Goal: Information Seeking & Learning: Find specific fact

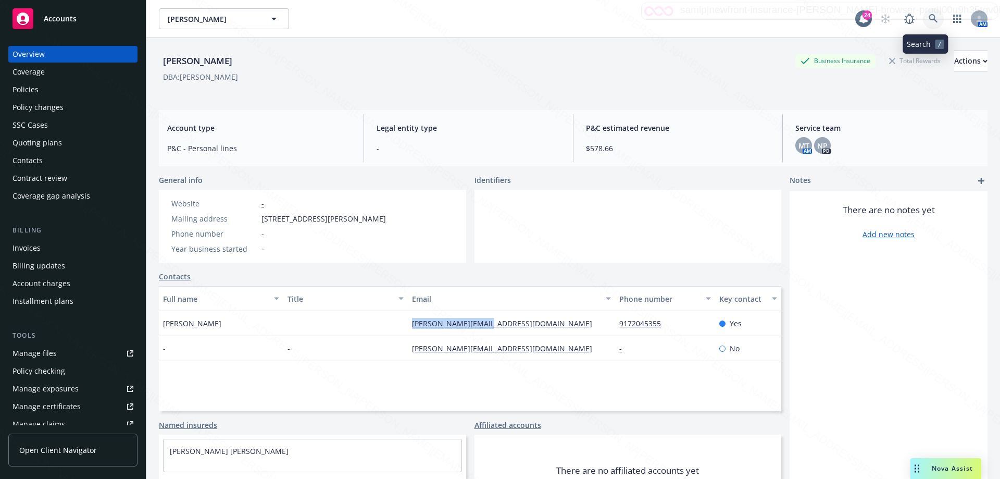
click at [929, 19] on icon at bounding box center [933, 18] width 9 height 9
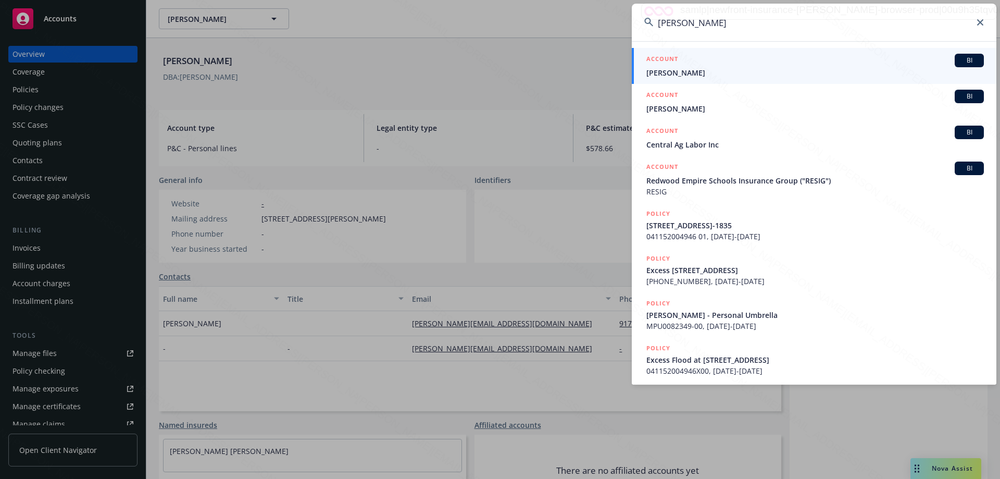
type input "[PERSON_NAME]"
click at [671, 71] on span "[PERSON_NAME]" at bounding box center [816, 72] width 338 height 11
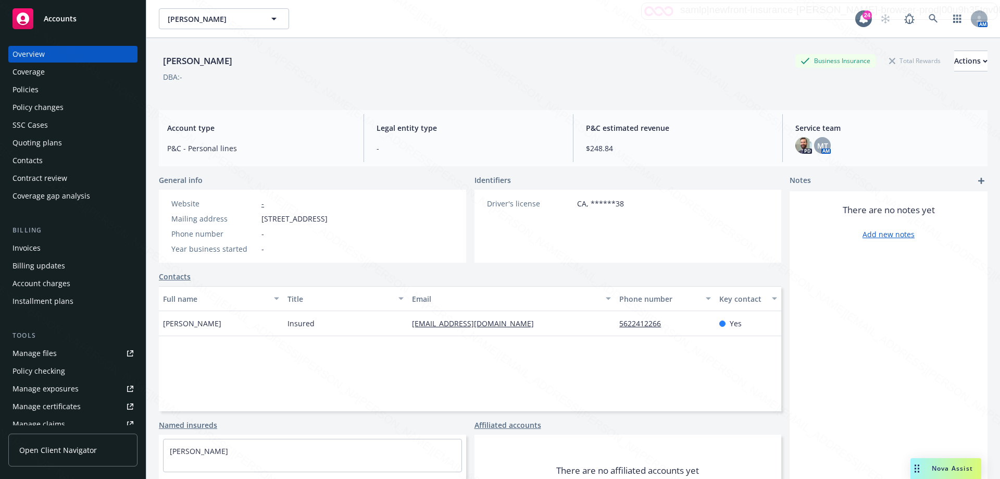
click at [29, 86] on div "Policies" at bounding box center [26, 89] width 26 height 17
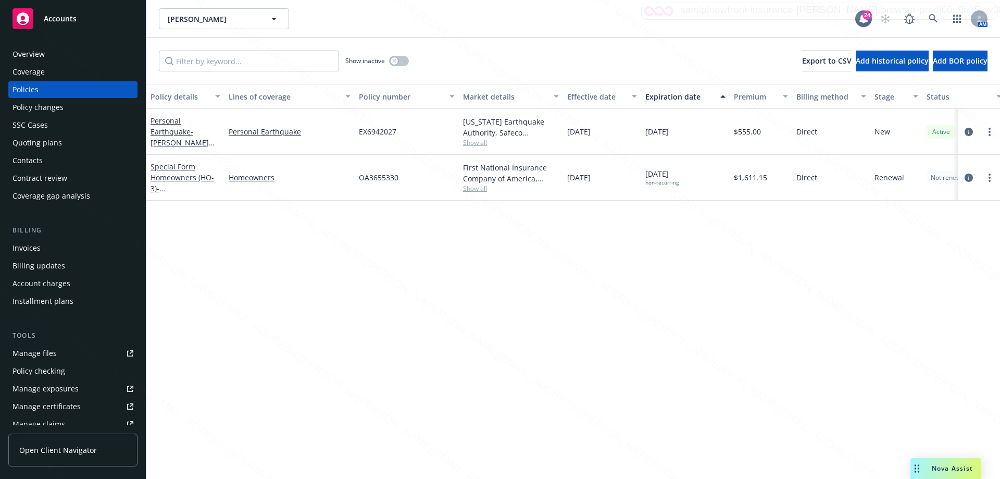
click at [36, 52] on div "Overview" at bounding box center [29, 54] width 32 height 17
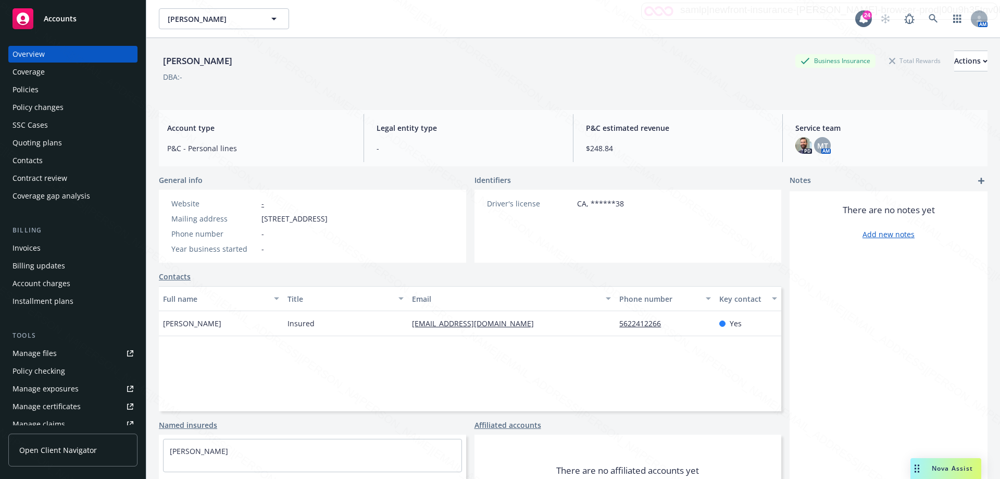
click at [48, 88] on div "Policies" at bounding box center [73, 89] width 121 height 17
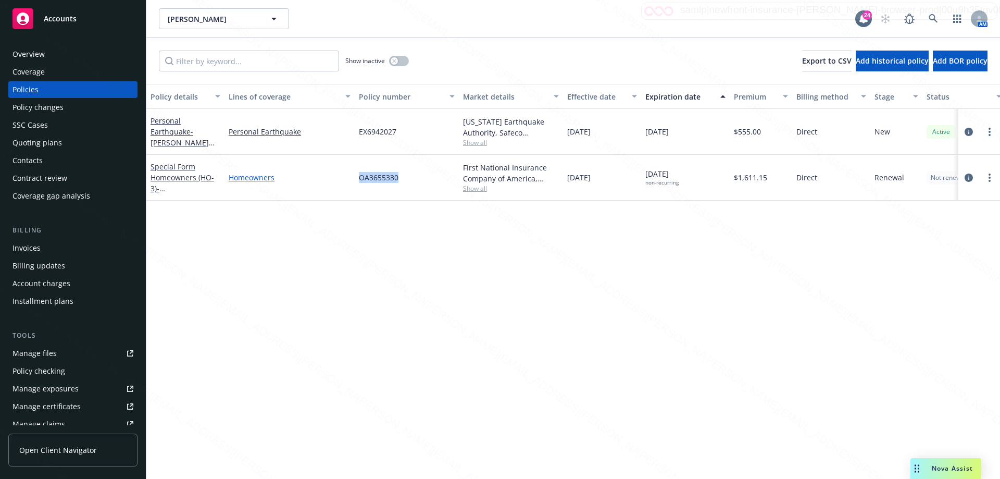
drag, startPoint x: 412, startPoint y: 180, endPoint x: 348, endPoint y: 178, distance: 64.1
click at [350, 181] on div "Special Form Homeowners (HO-3) - [STREET_ADDRESS]-1835 Homeowners OA3655330 Fir…" at bounding box center [649, 178] width 1006 height 46
copy div "OA3655330"
drag, startPoint x: 406, startPoint y: 131, endPoint x: 356, endPoint y: 132, distance: 50.0
click at [356, 132] on div "EX6942027" at bounding box center [407, 132] width 104 height 46
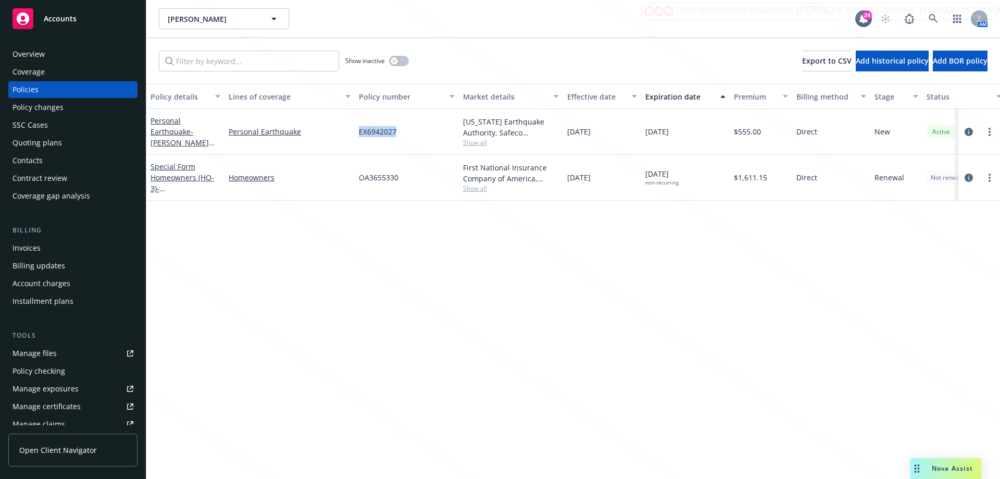
copy span "EX6942027"
drag, startPoint x: 410, startPoint y: 180, endPoint x: 335, endPoint y: 180, distance: 75.0
click at [335, 180] on div "Special Form Homeowners (HO-3) - [STREET_ADDRESS]-1835 Homeowners OA3655330 Fir…" at bounding box center [649, 178] width 1006 height 46
copy div "OA3655330"
click at [932, 18] on icon at bounding box center [933, 18] width 9 height 9
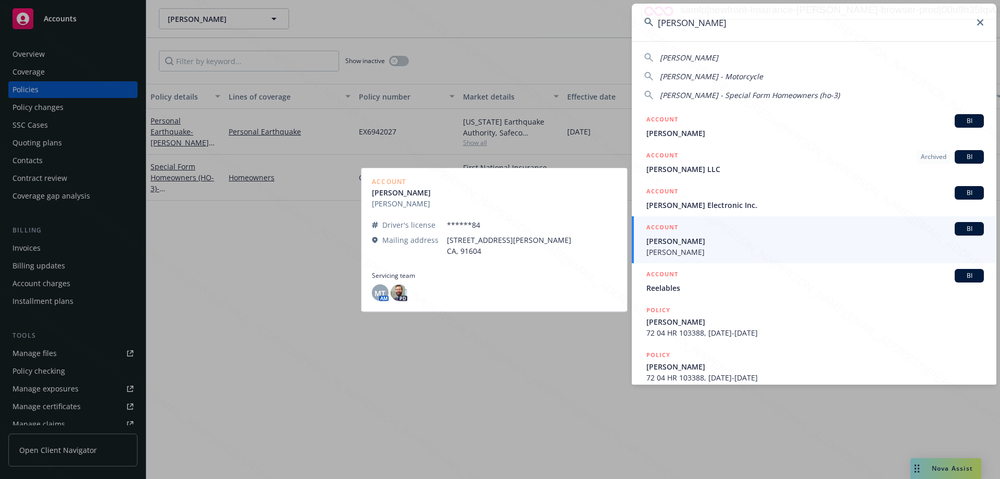
type input "[PERSON_NAME]"
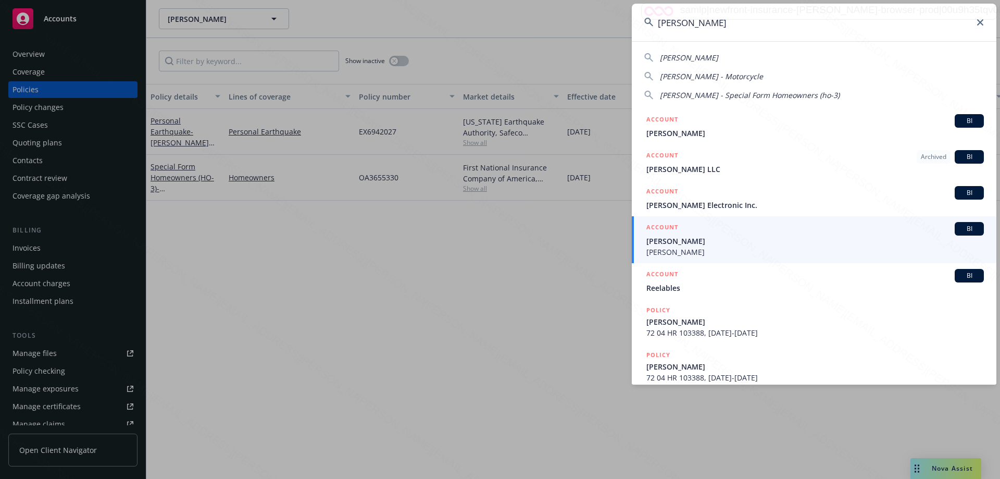
click at [674, 249] on span "[PERSON_NAME]" at bounding box center [816, 251] width 338 height 11
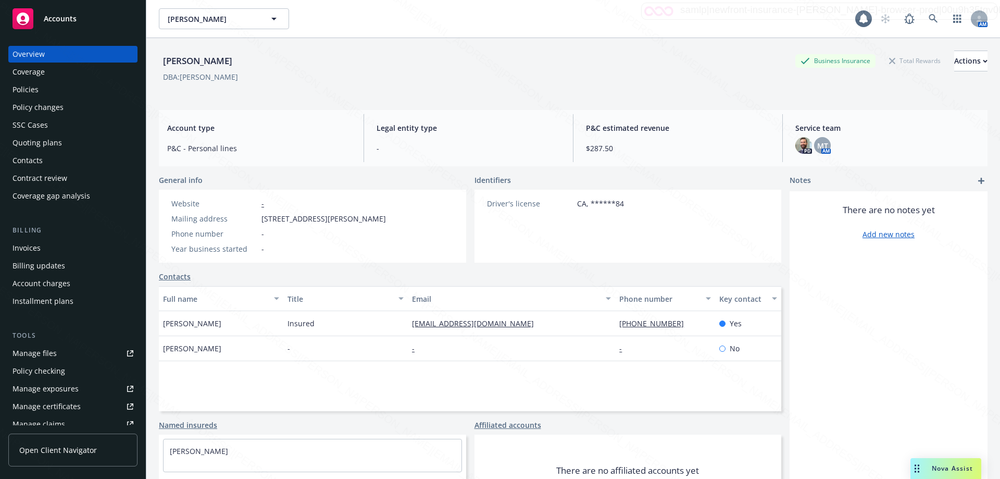
click at [23, 87] on div "Policies" at bounding box center [26, 89] width 26 height 17
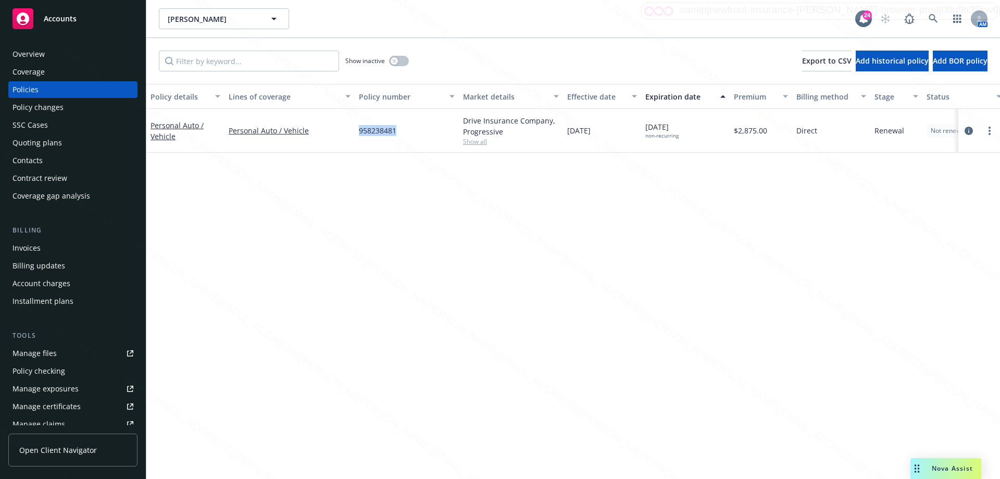
drag, startPoint x: 357, startPoint y: 130, endPoint x: 401, endPoint y: 137, distance: 44.8
click at [401, 137] on div "958238481" at bounding box center [407, 131] width 104 height 44
copy span "958238481"
drag, startPoint x: 399, startPoint y: 131, endPoint x: 357, endPoint y: 129, distance: 41.7
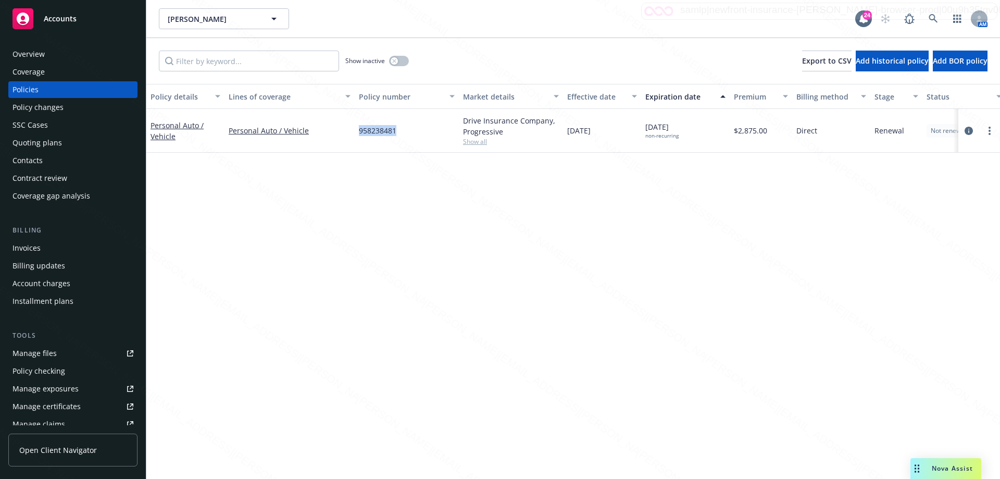
click at [357, 129] on div "958238481" at bounding box center [407, 131] width 104 height 44
copy span "958238481"
click at [934, 18] on icon at bounding box center [933, 18] width 9 height 9
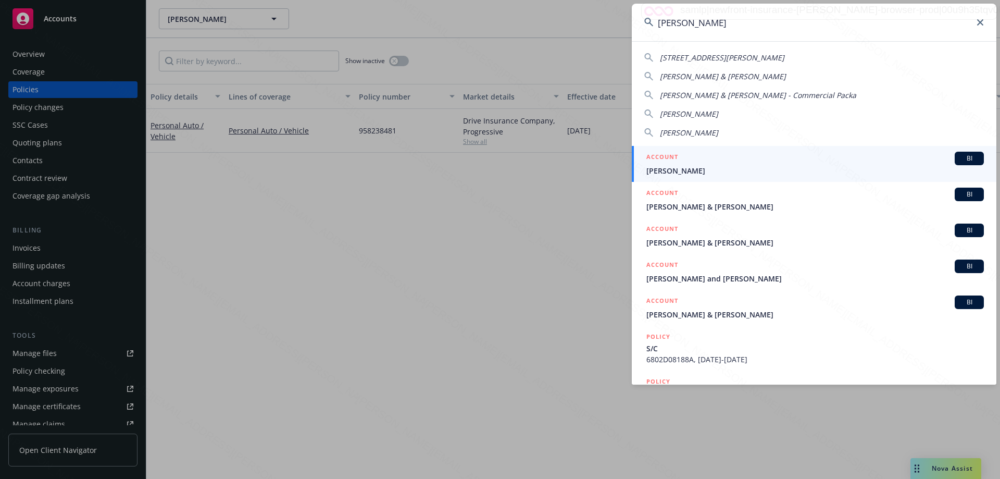
type input "[PERSON_NAME]"
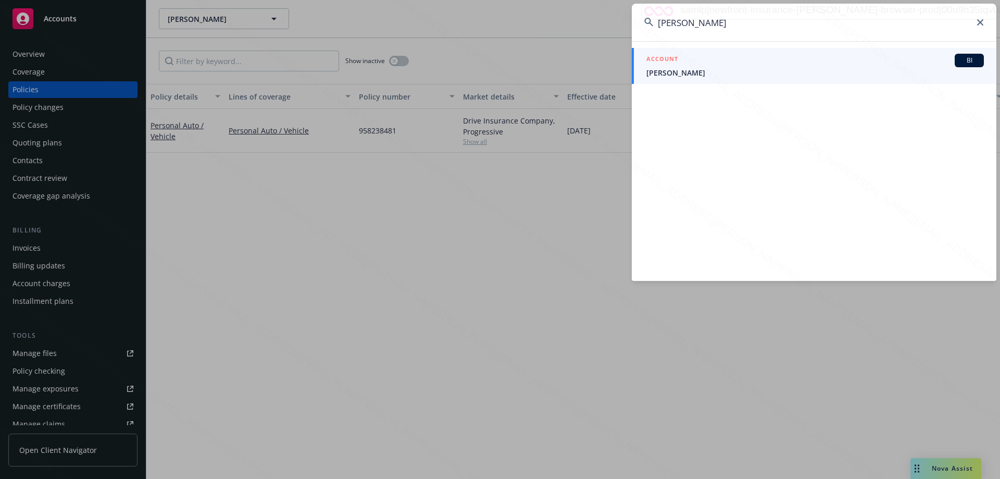
click at [669, 72] on span "[PERSON_NAME]" at bounding box center [816, 72] width 338 height 11
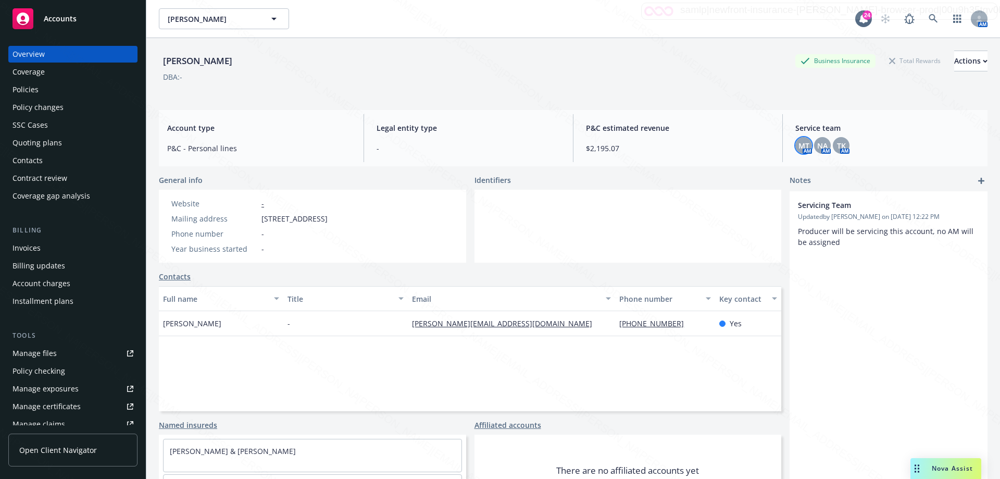
click at [796, 147] on div "MT" at bounding box center [804, 145] width 17 height 17
click at [822, 144] on span "NA" at bounding box center [822, 145] width 10 height 11
click at [838, 144] on span "TK" at bounding box center [841, 145] width 9 height 11
click at [27, 91] on div "Policies" at bounding box center [26, 89] width 26 height 17
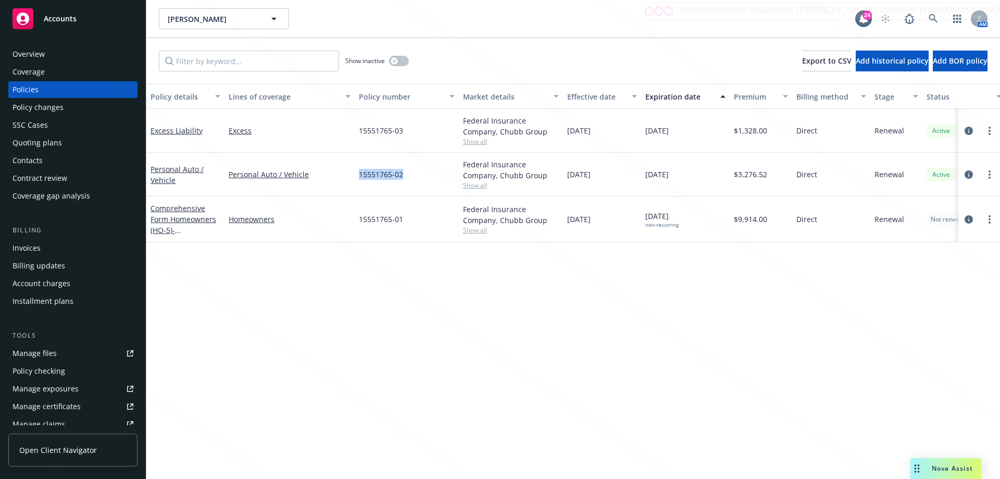
drag, startPoint x: 357, startPoint y: 178, endPoint x: 419, endPoint y: 180, distance: 62.0
click at [419, 180] on div "15551765-02" at bounding box center [407, 175] width 104 height 44
click at [31, 54] on div "Overview" at bounding box center [29, 54] width 32 height 17
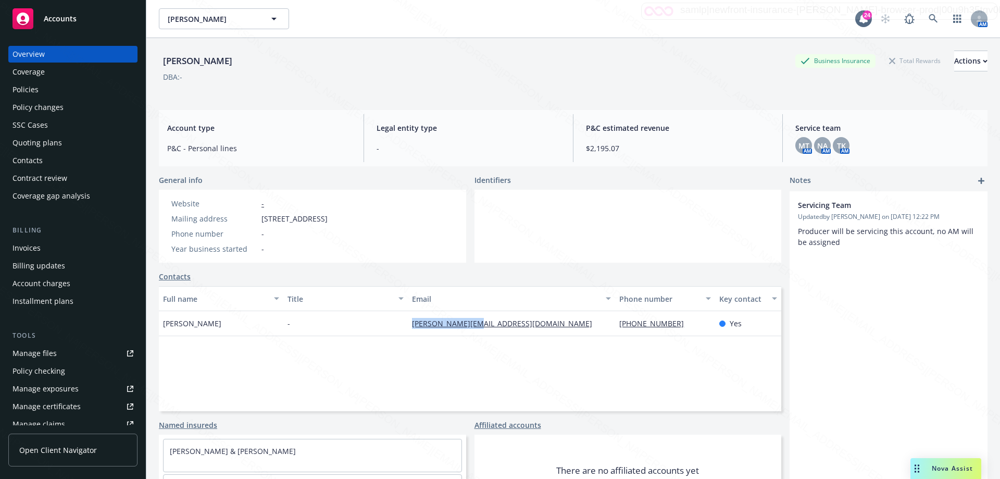
drag, startPoint x: 484, startPoint y: 324, endPoint x: 390, endPoint y: 327, distance: 93.8
click at [390, 327] on div "[PERSON_NAME] - [PERSON_NAME][EMAIL_ADDRESS][DOMAIN_NAME] [PHONE_NUMBER] Yes" at bounding box center [470, 323] width 623 height 25
copy div "[PERSON_NAME][EMAIL_ADDRESS][DOMAIN_NAME]"
click at [38, 90] on div "Policies" at bounding box center [73, 89] width 121 height 17
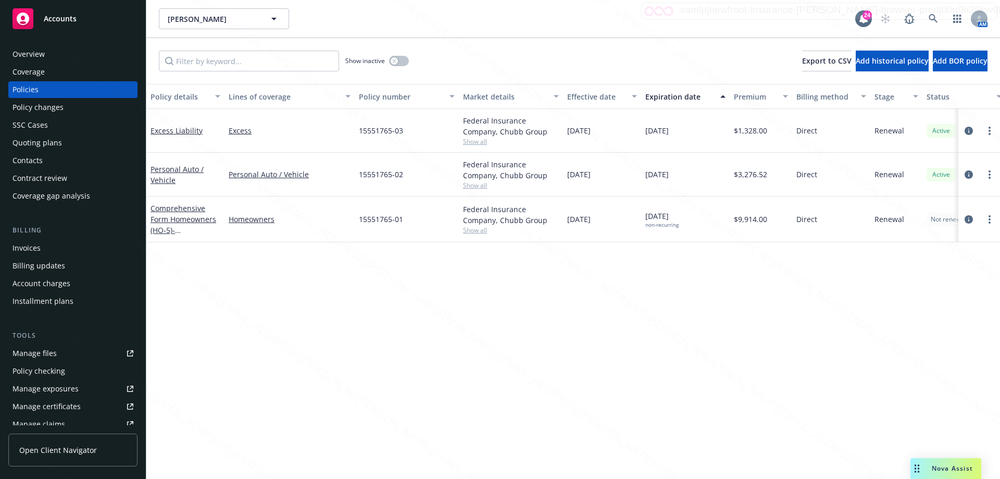
click at [660, 352] on div "Policy details Lines of coverage Policy number Market details Effective date Ex…" at bounding box center [573, 281] width 854 height 395
click at [46, 56] on div "Overview" at bounding box center [73, 54] width 121 height 17
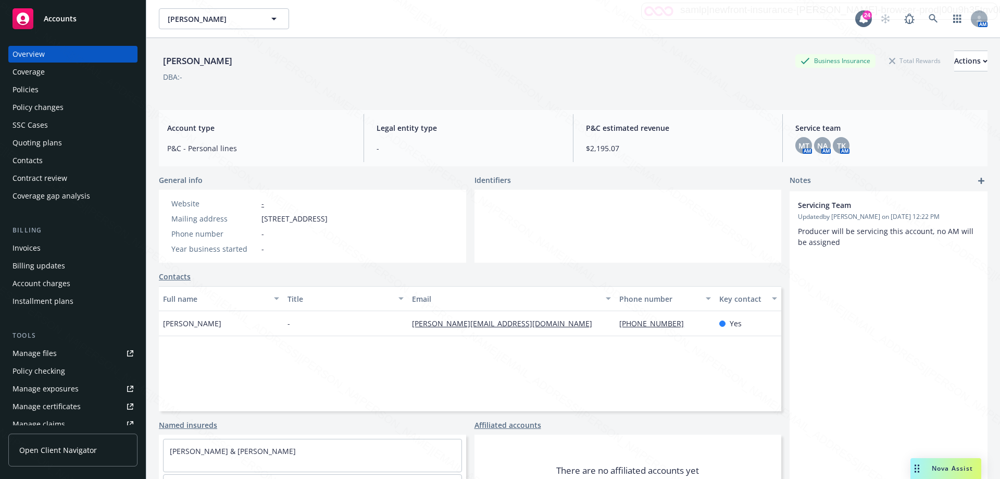
click at [15, 88] on div "Policies" at bounding box center [26, 89] width 26 height 17
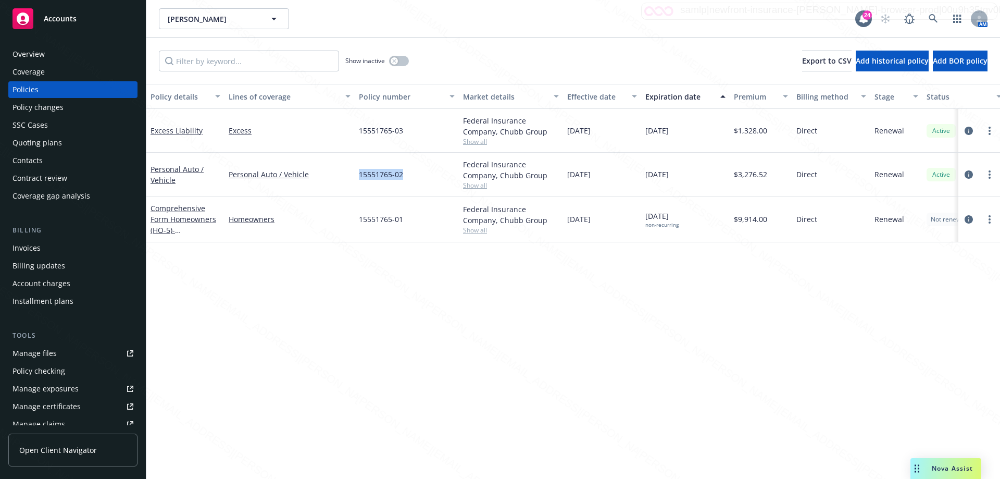
drag, startPoint x: 405, startPoint y: 177, endPoint x: 355, endPoint y: 174, distance: 50.6
click at [355, 174] on div "15551765-02" at bounding box center [407, 175] width 104 height 44
copy span "15551765-02"
